Goal: Use online tool/utility: Use online tool/utility

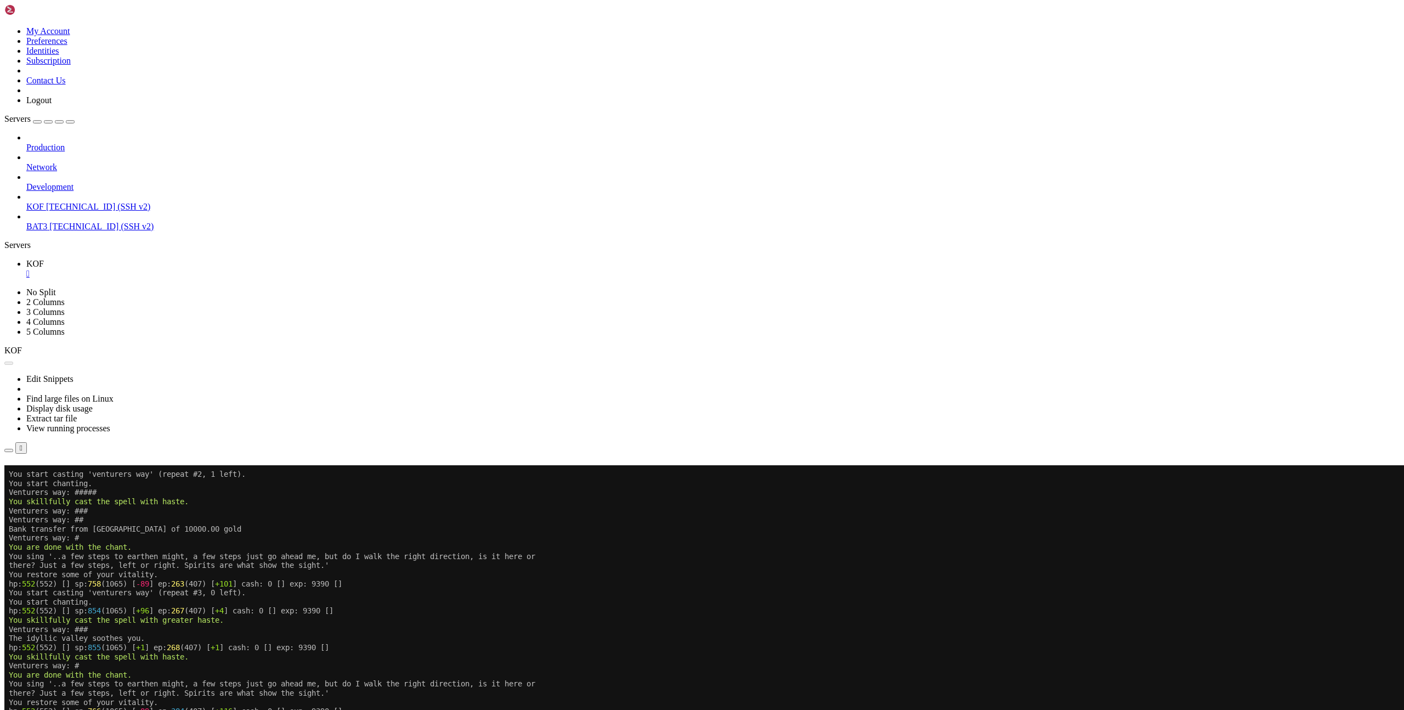
scroll to position [8, 0]
click at [48, 475] on button "Reconnect" at bounding box center [26, 481] width 44 height 12
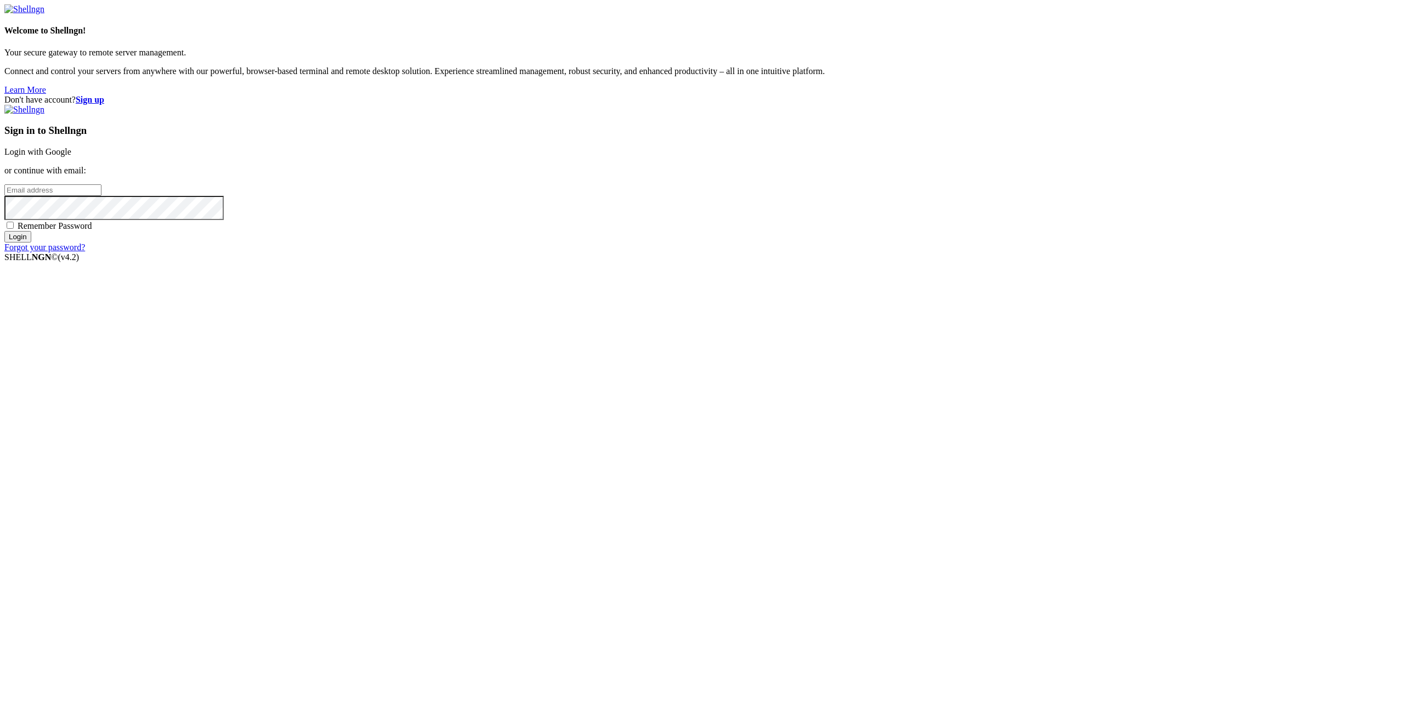
type input "[EMAIL_ADDRESS][DOMAIN_NAME]"
click at [31, 242] on input "Login" at bounding box center [17, 237] width 27 height 12
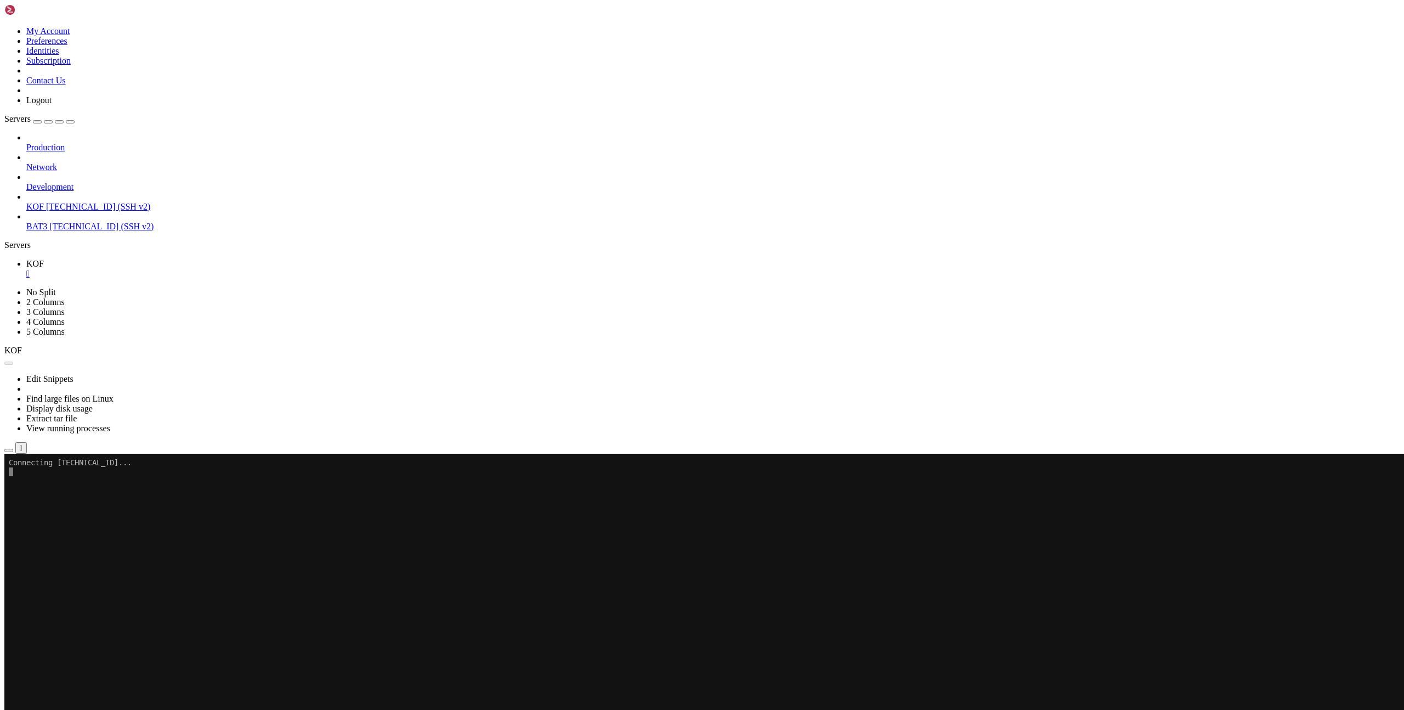
scroll to position [693, 0]
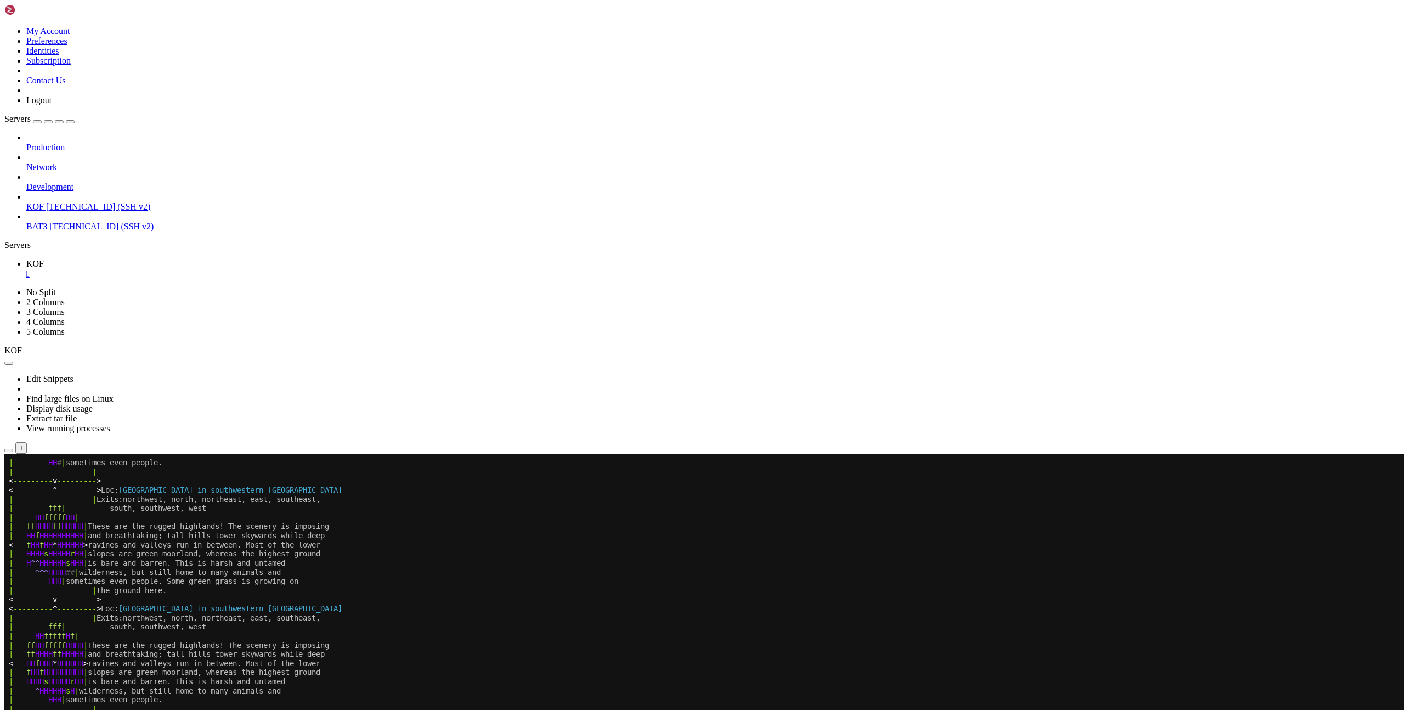
scroll to position [748, 0]
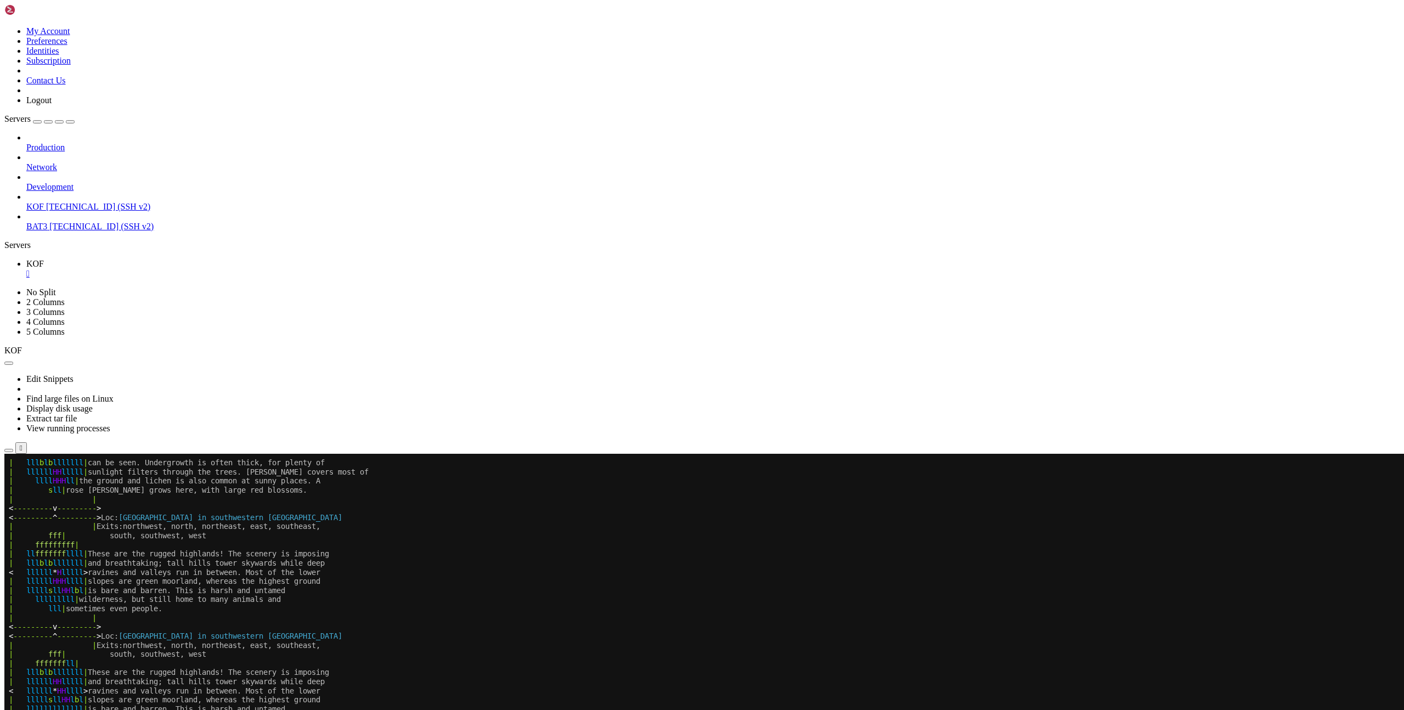
scroll to position [803, 0]
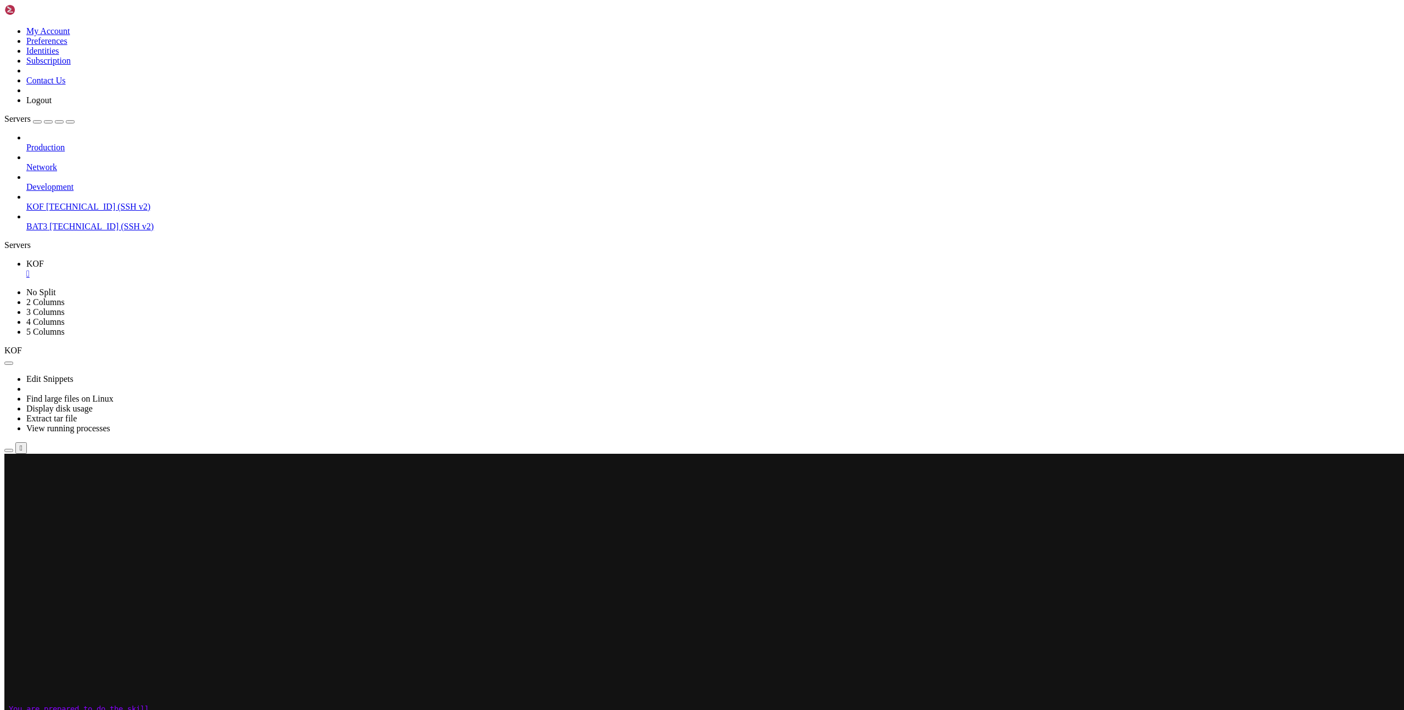
click at [703, 670] on x-row at bounding box center [637, 671] width 1256 height 9
